Goal: Find specific page/section: Find specific page/section

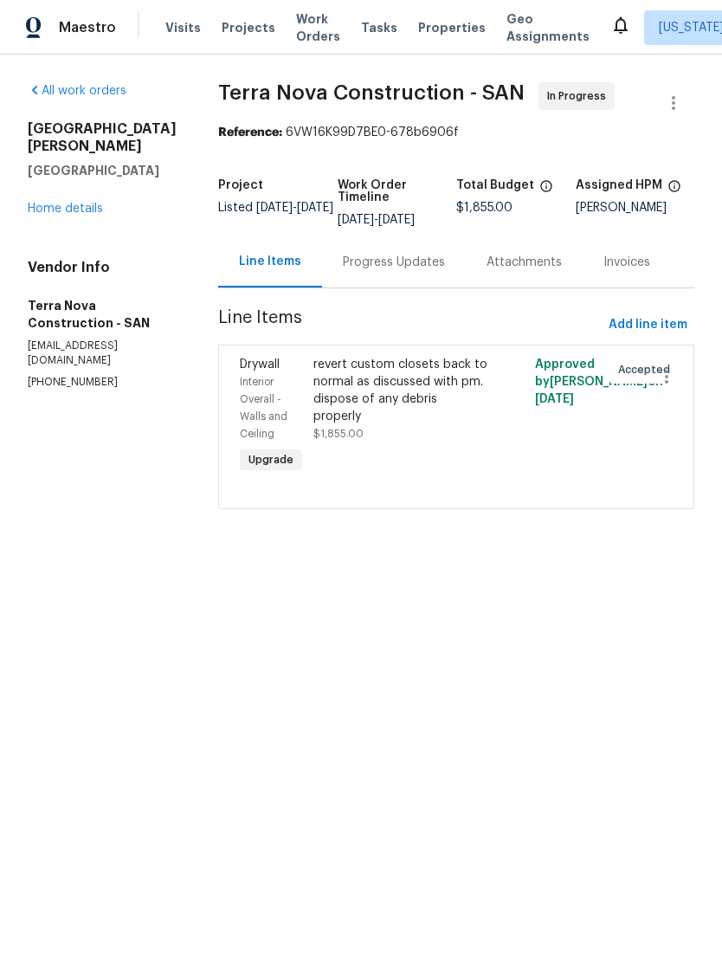
click at [573, 557] on html "Maestro Visits Projects Work Orders Tasks Properties Geo Assignments [US_STATE]…" at bounding box center [361, 278] width 722 height 557
click at [399, 271] on div "Progress Updates" at bounding box center [394, 262] width 102 height 17
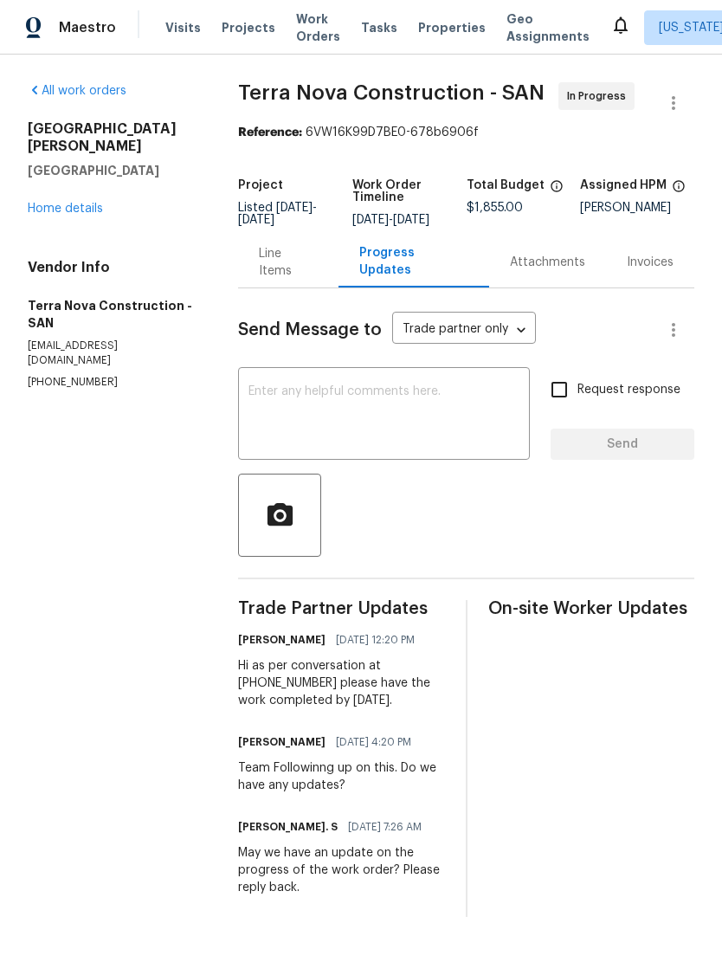
click at [293, 261] on div "Line Items" at bounding box center [288, 262] width 59 height 35
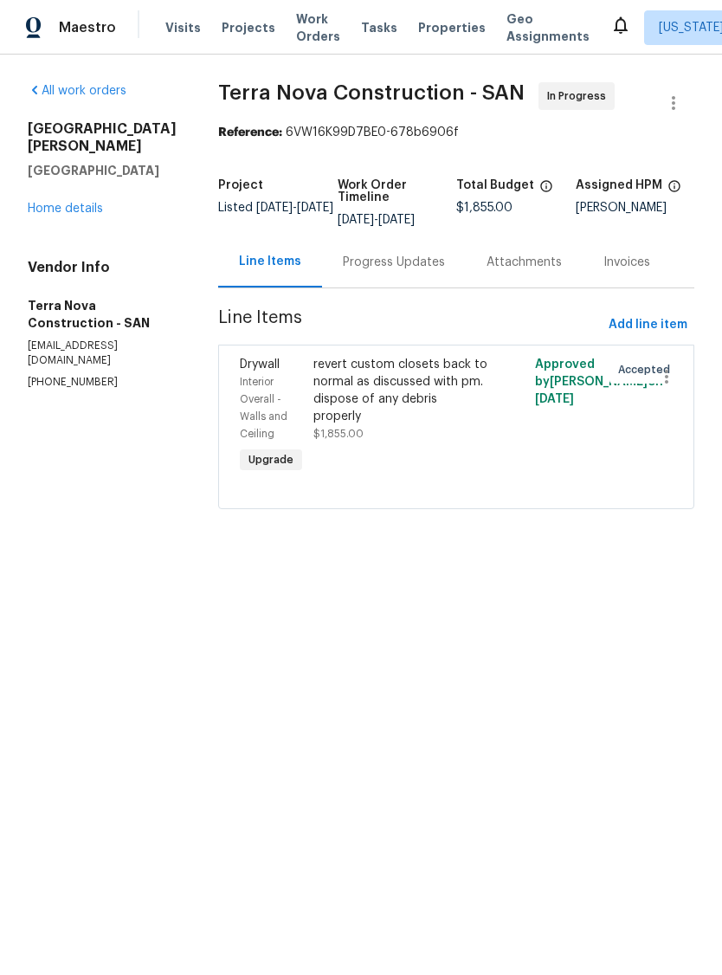
click at [553, 270] on div "Attachments" at bounding box center [523, 262] width 75 height 17
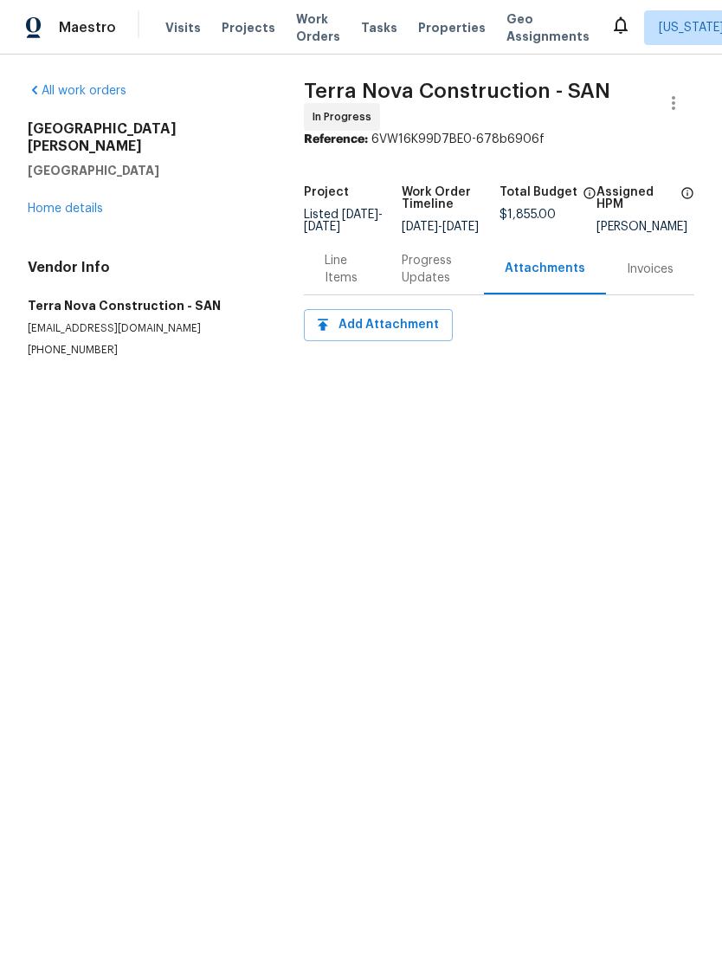
click at [69, 89] on link "All work orders" at bounding box center [77, 91] width 99 height 12
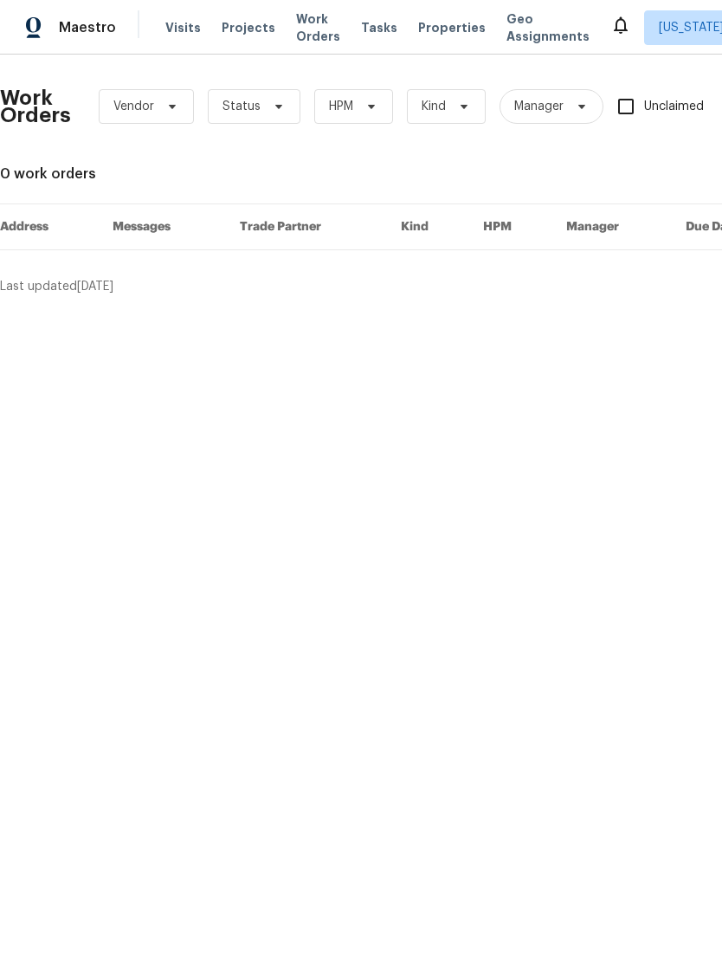
click at [425, 24] on span "Properties" at bounding box center [452, 27] width 68 height 17
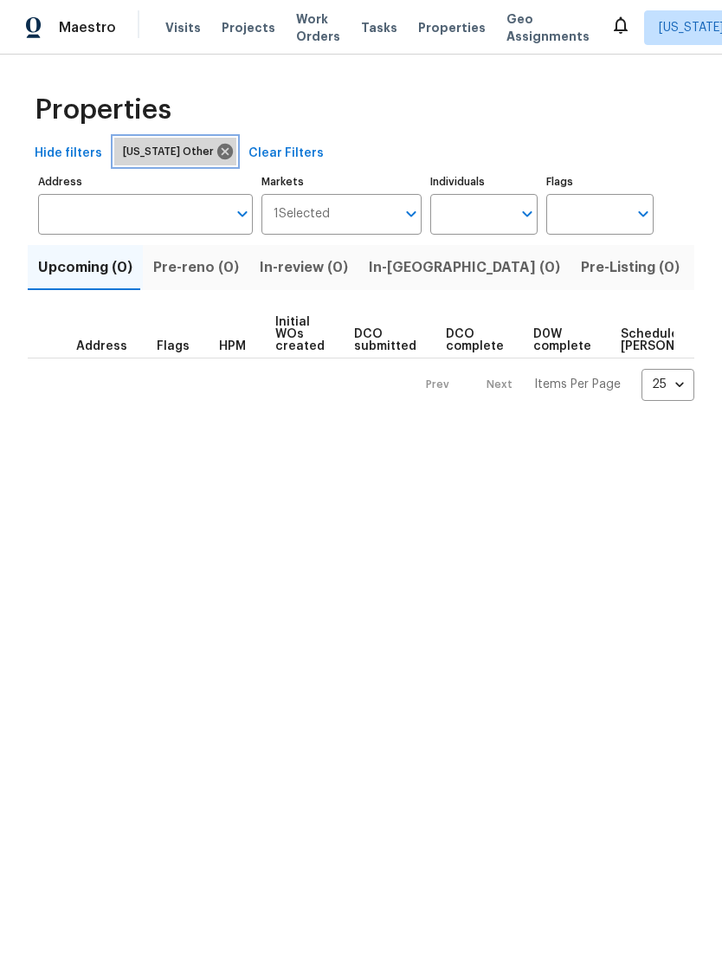
click at [217, 156] on icon at bounding box center [225, 152] width 16 height 16
